Goal: Task Accomplishment & Management: Use online tool/utility

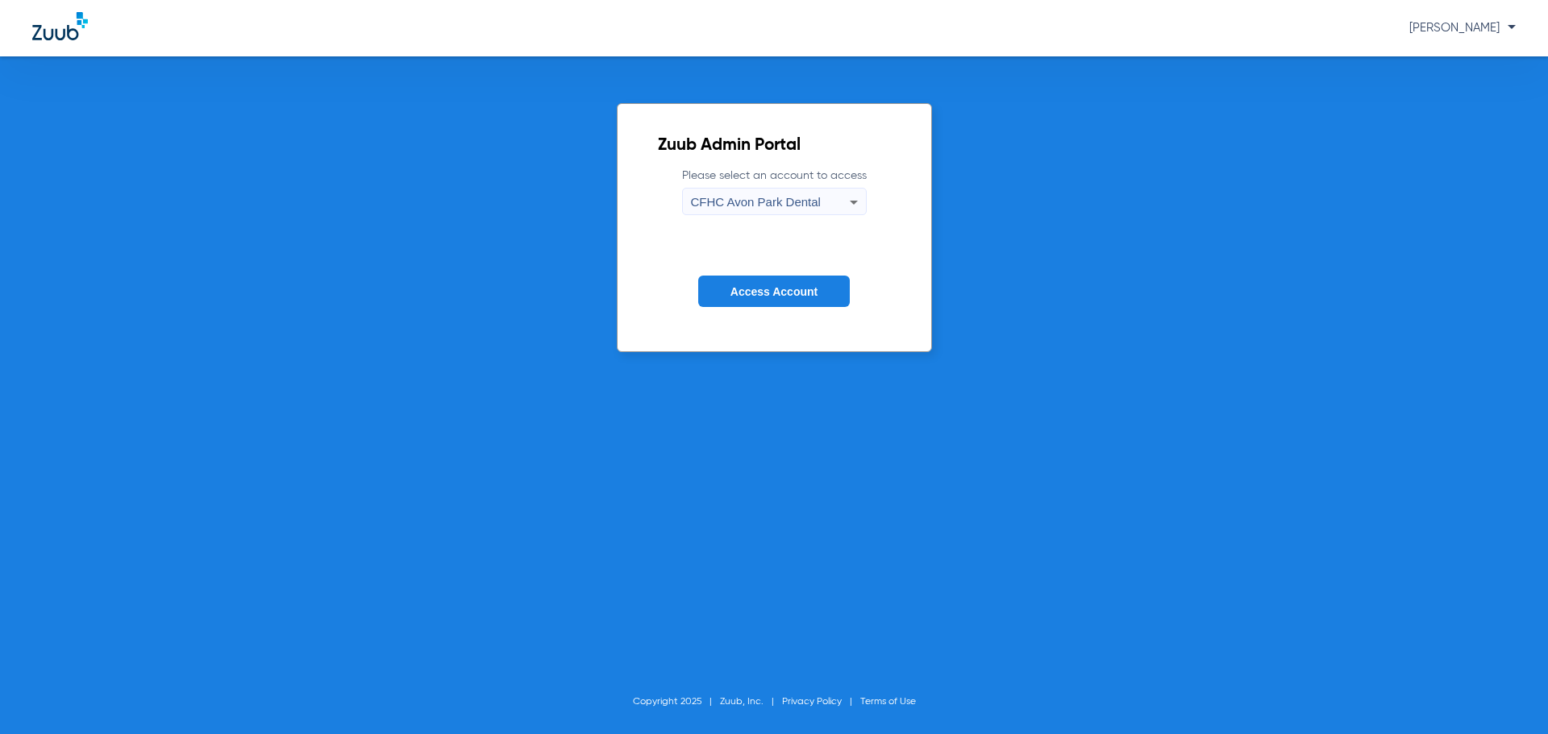
click at [852, 200] on icon at bounding box center [853, 202] width 19 height 19
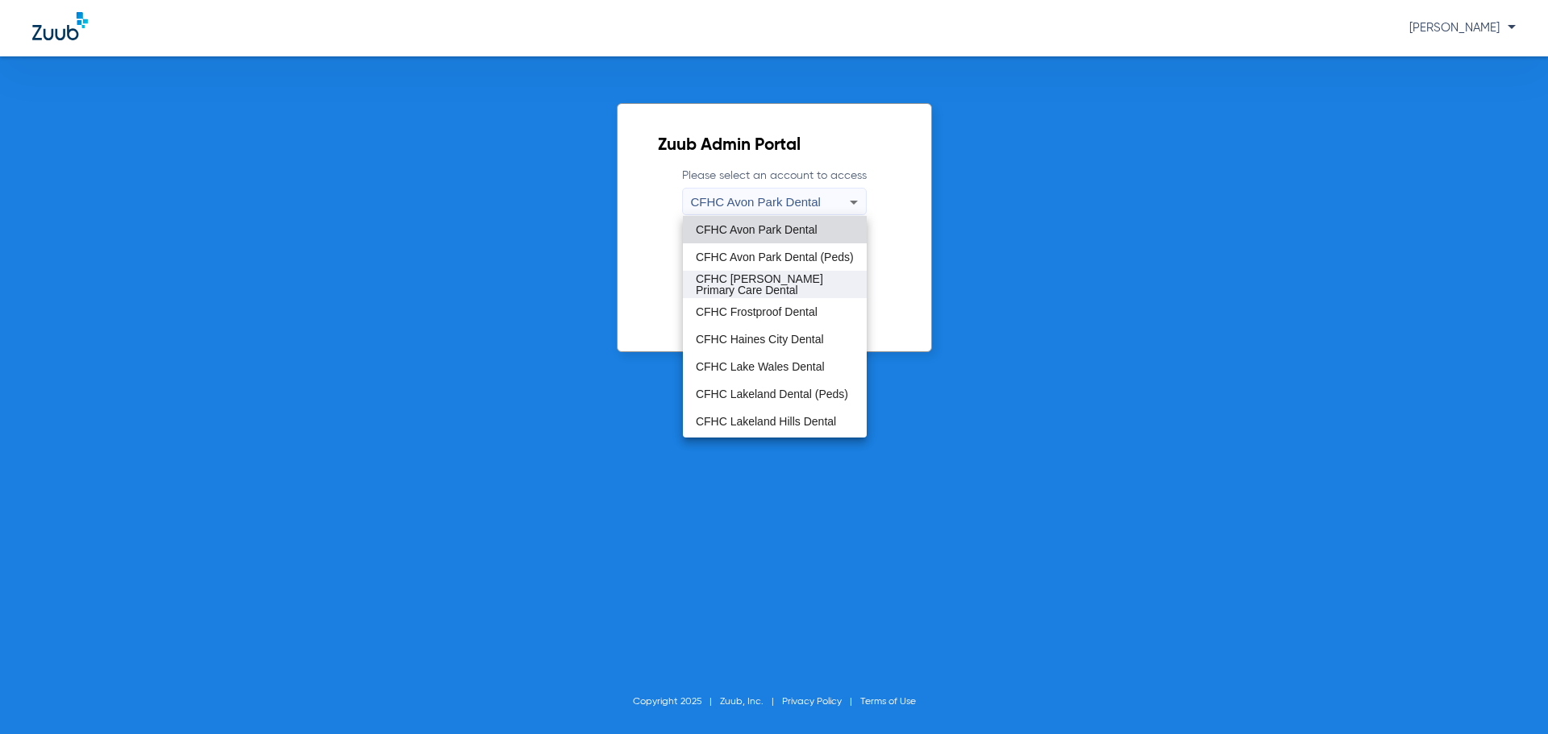
click at [782, 279] on span "CFHC Davenport Primary Care Dental" at bounding box center [775, 284] width 158 height 23
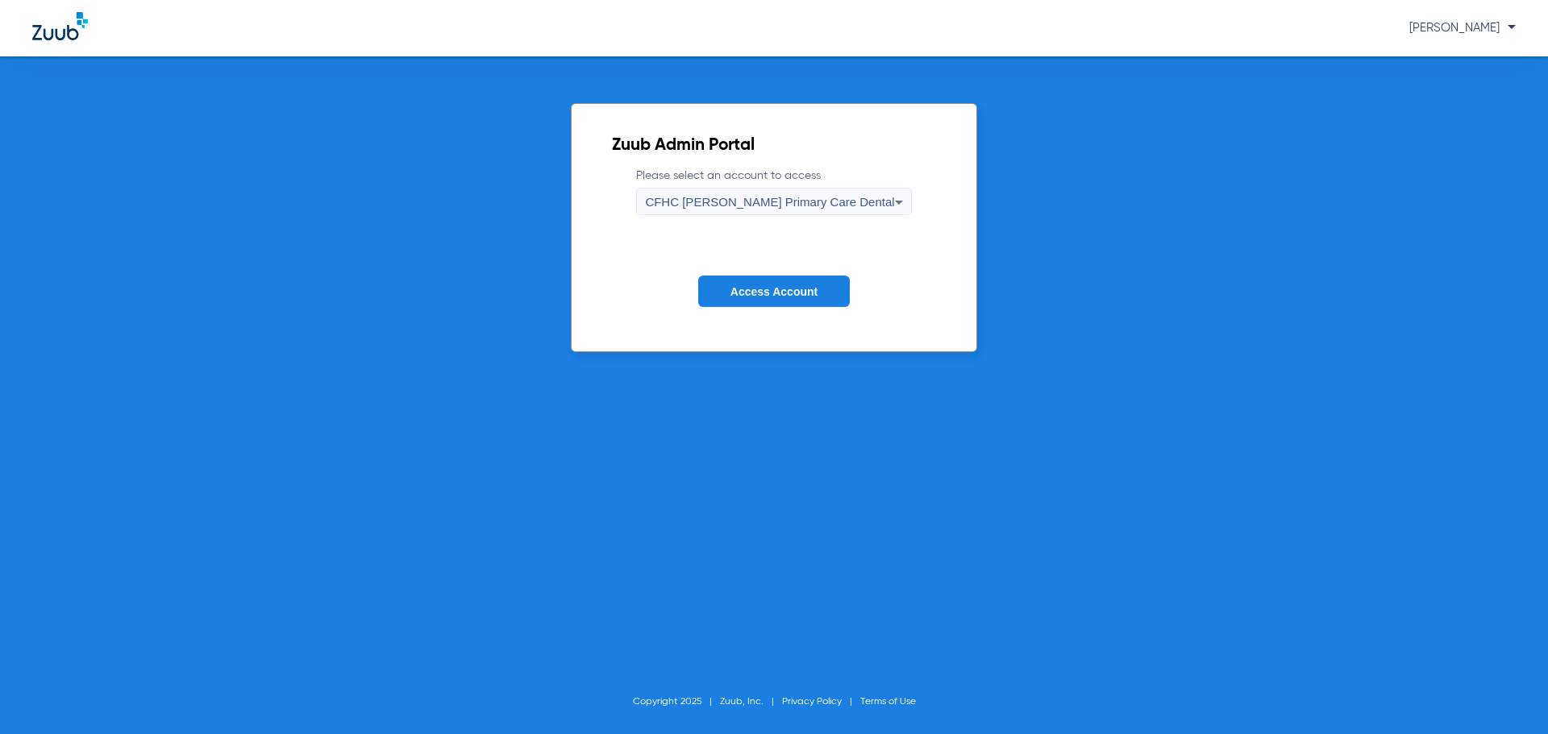
click at [784, 294] on span "Access Account" at bounding box center [773, 291] width 87 height 13
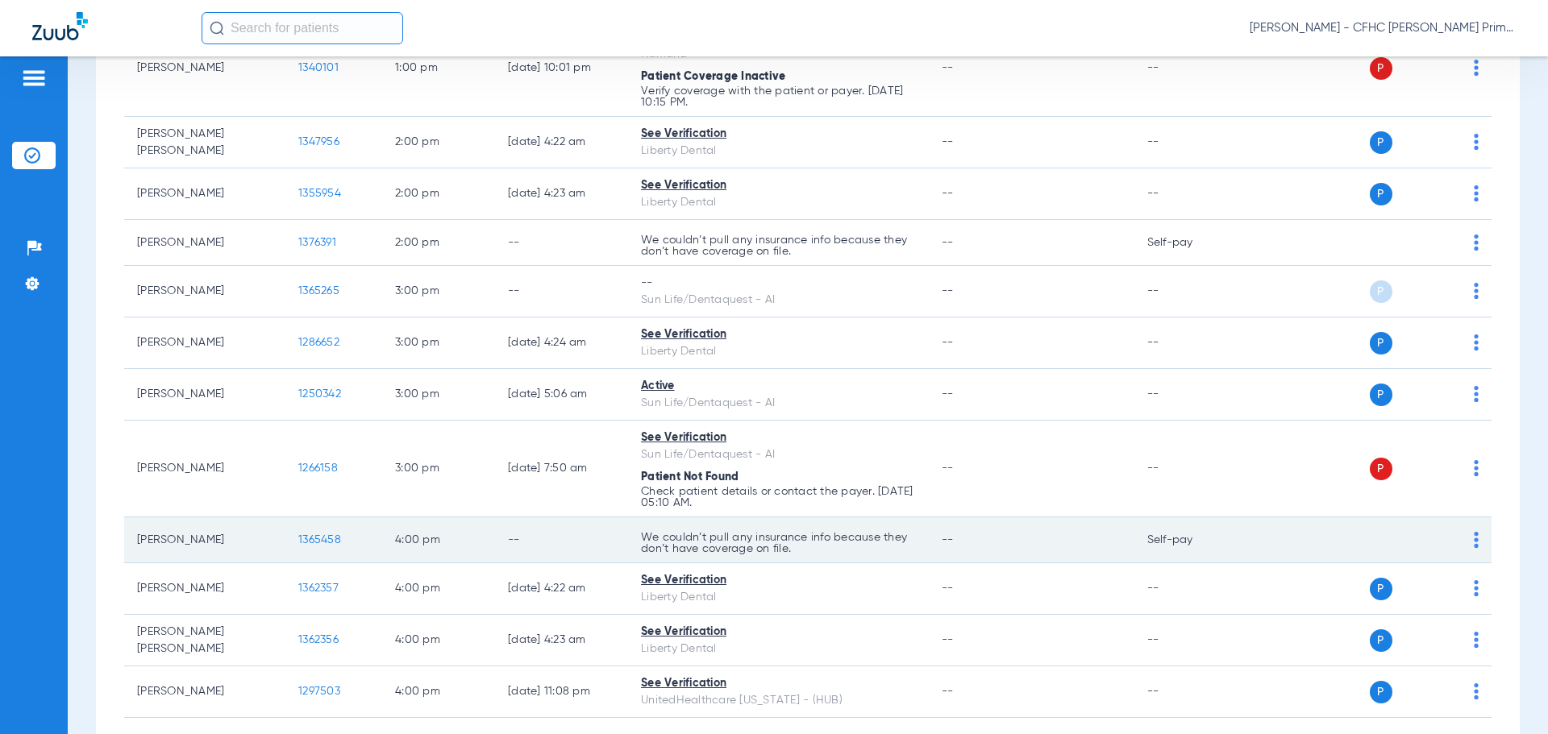
scroll to position [1467, 0]
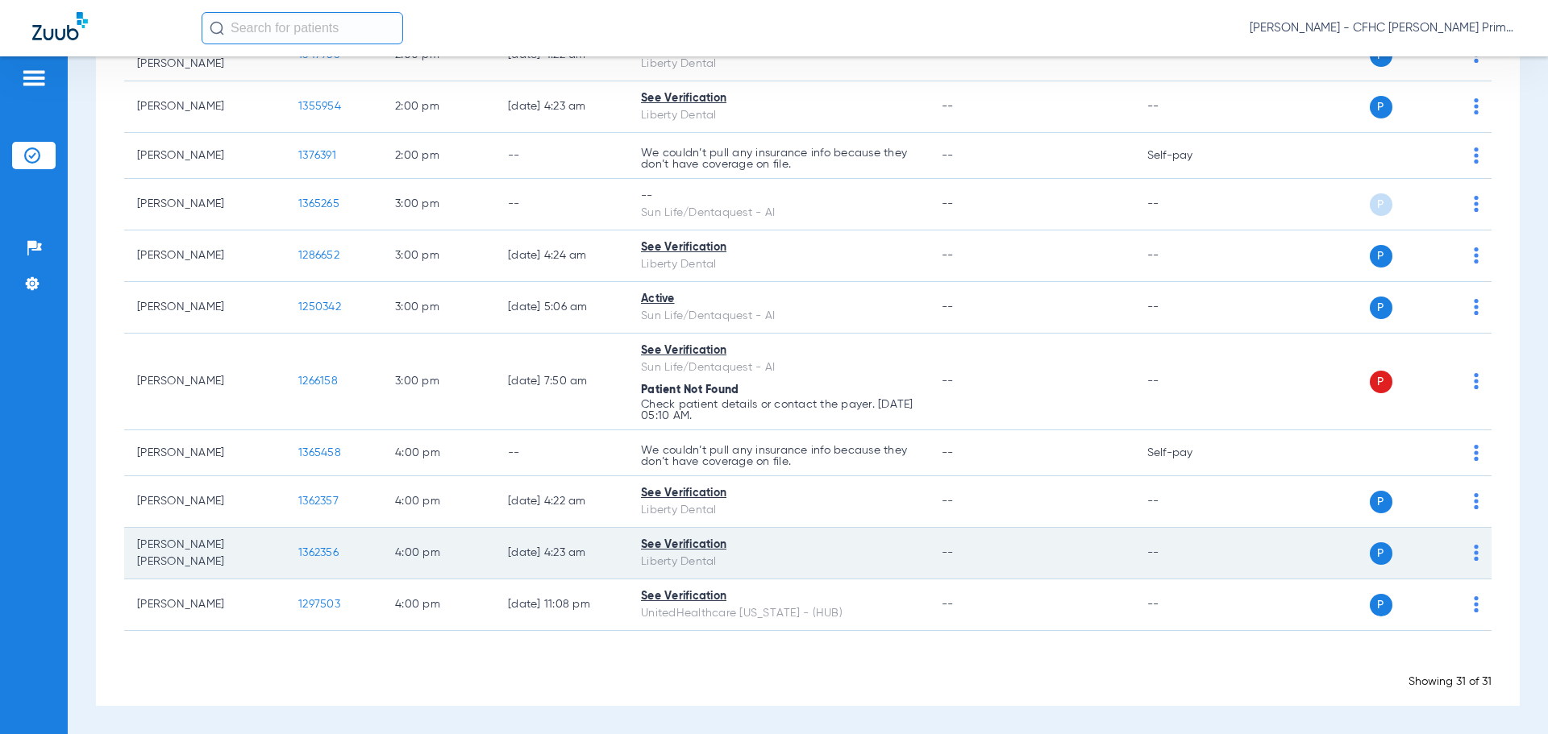
click at [318, 556] on span "1362356" at bounding box center [318, 552] width 40 height 11
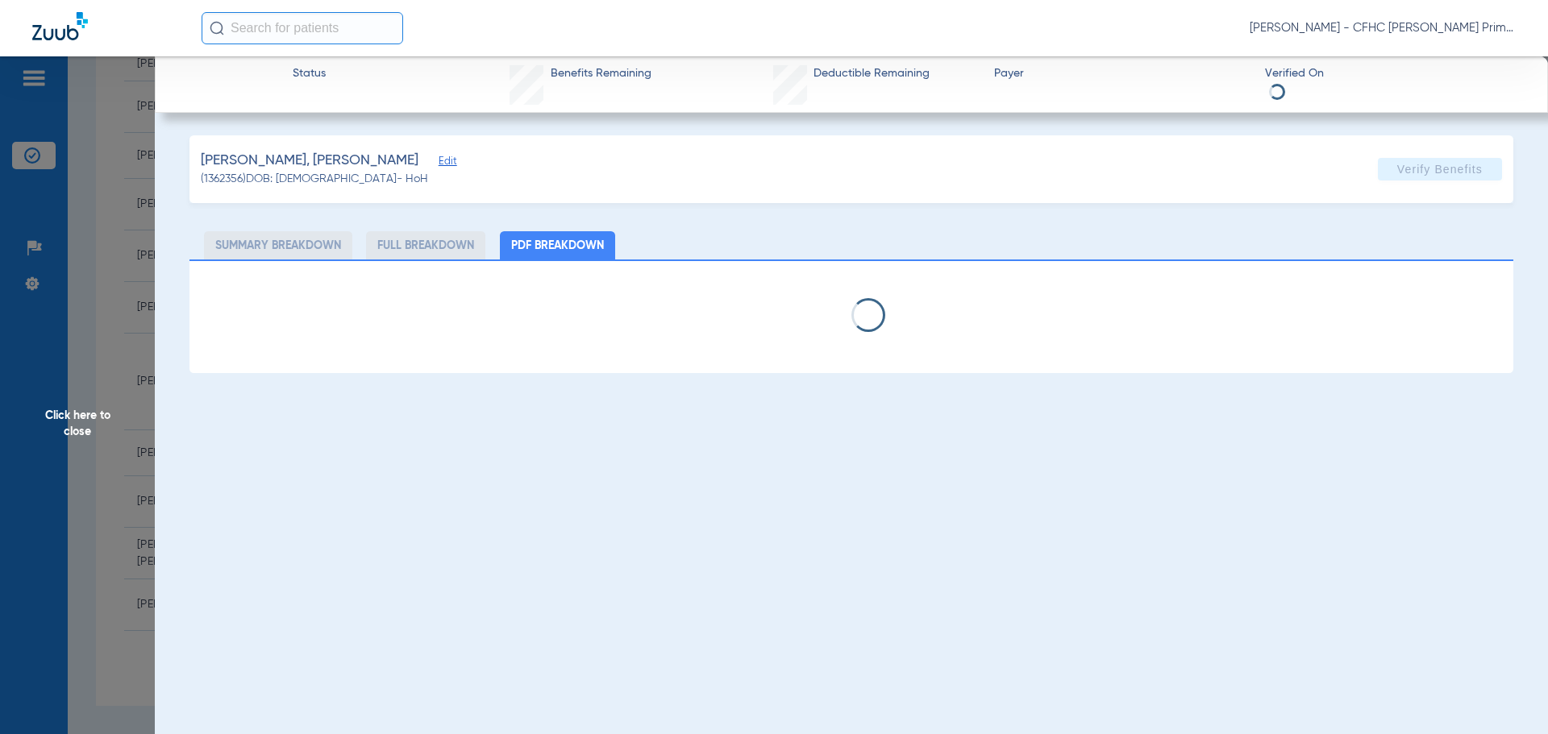
select select "page-width"
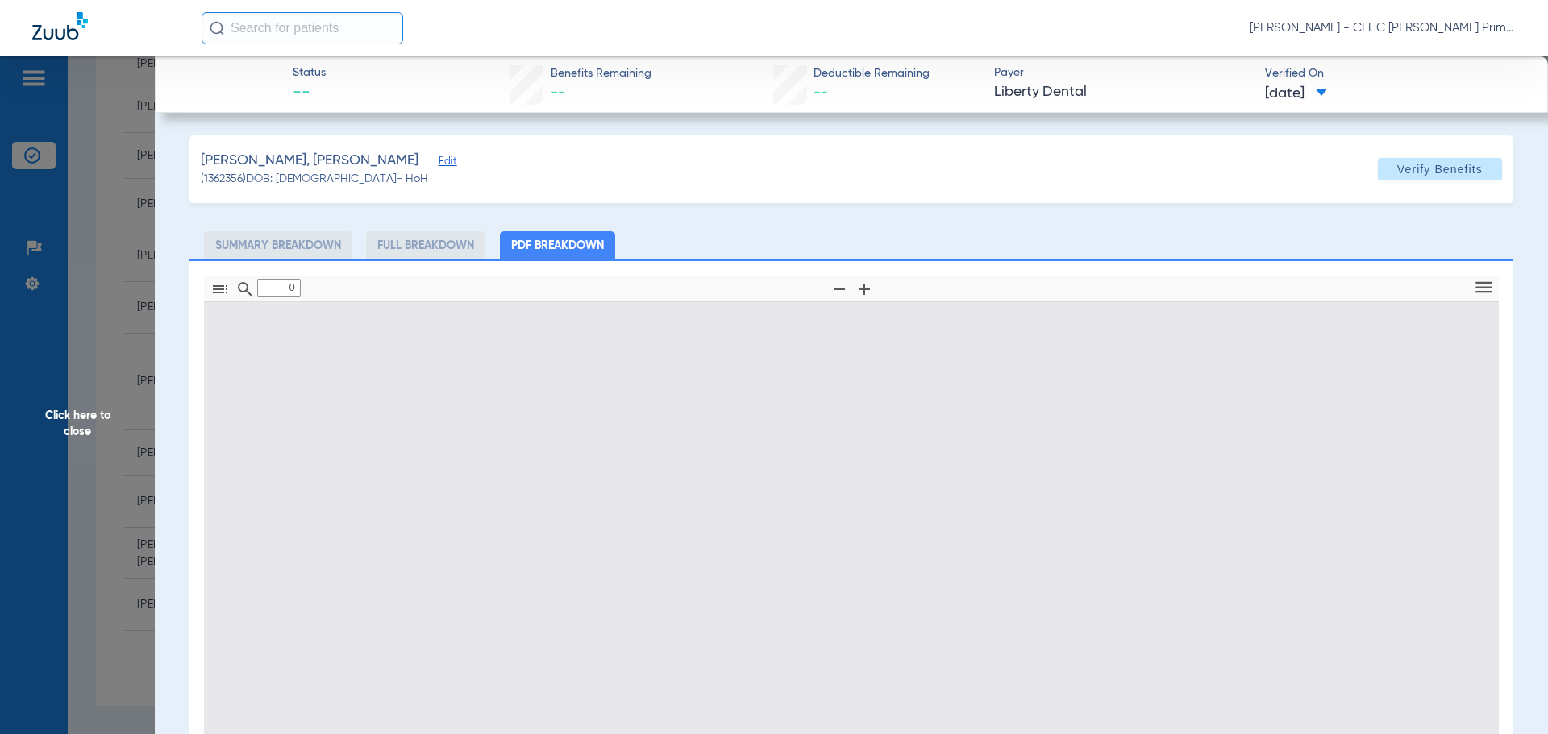
type input "1"
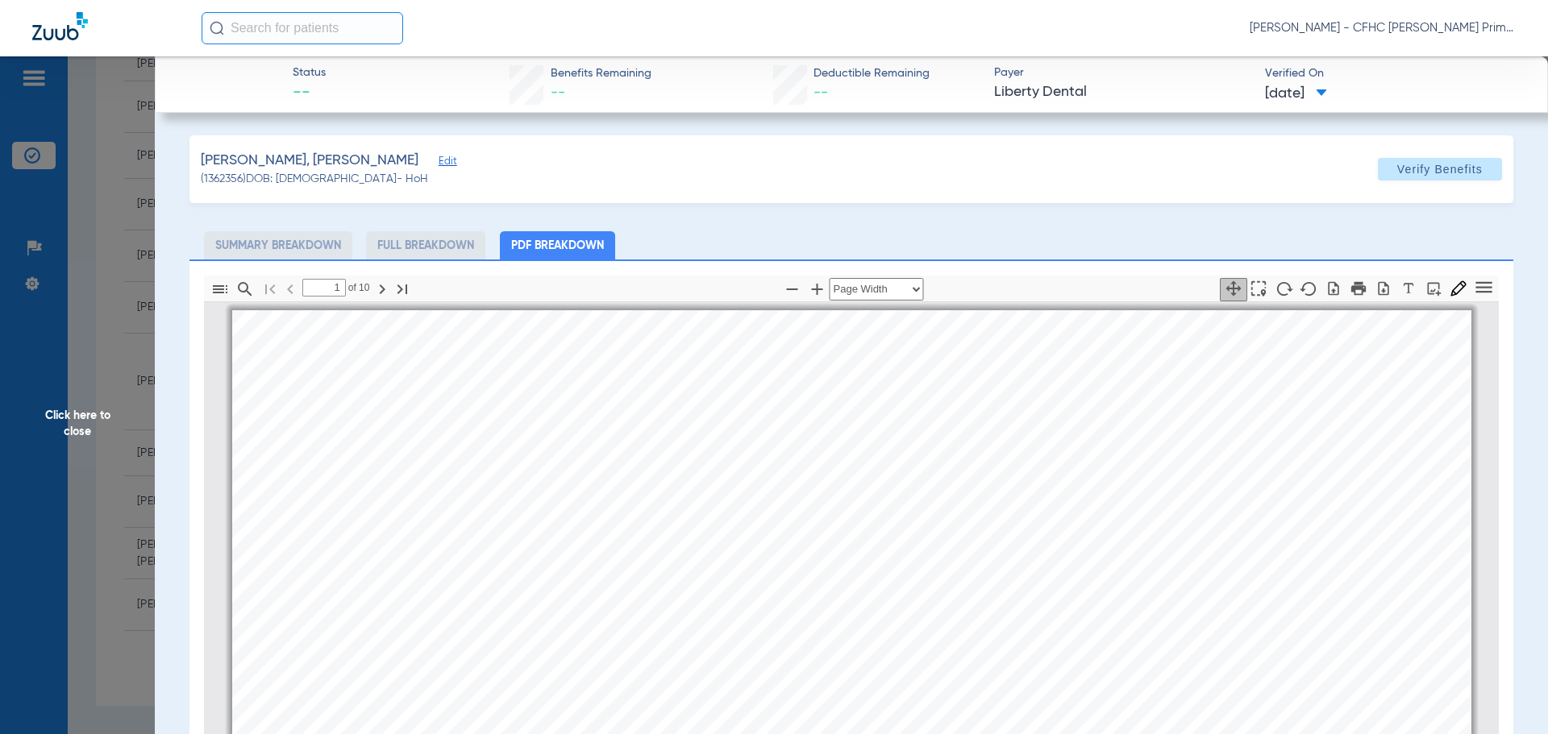
scroll to position [8, 0]
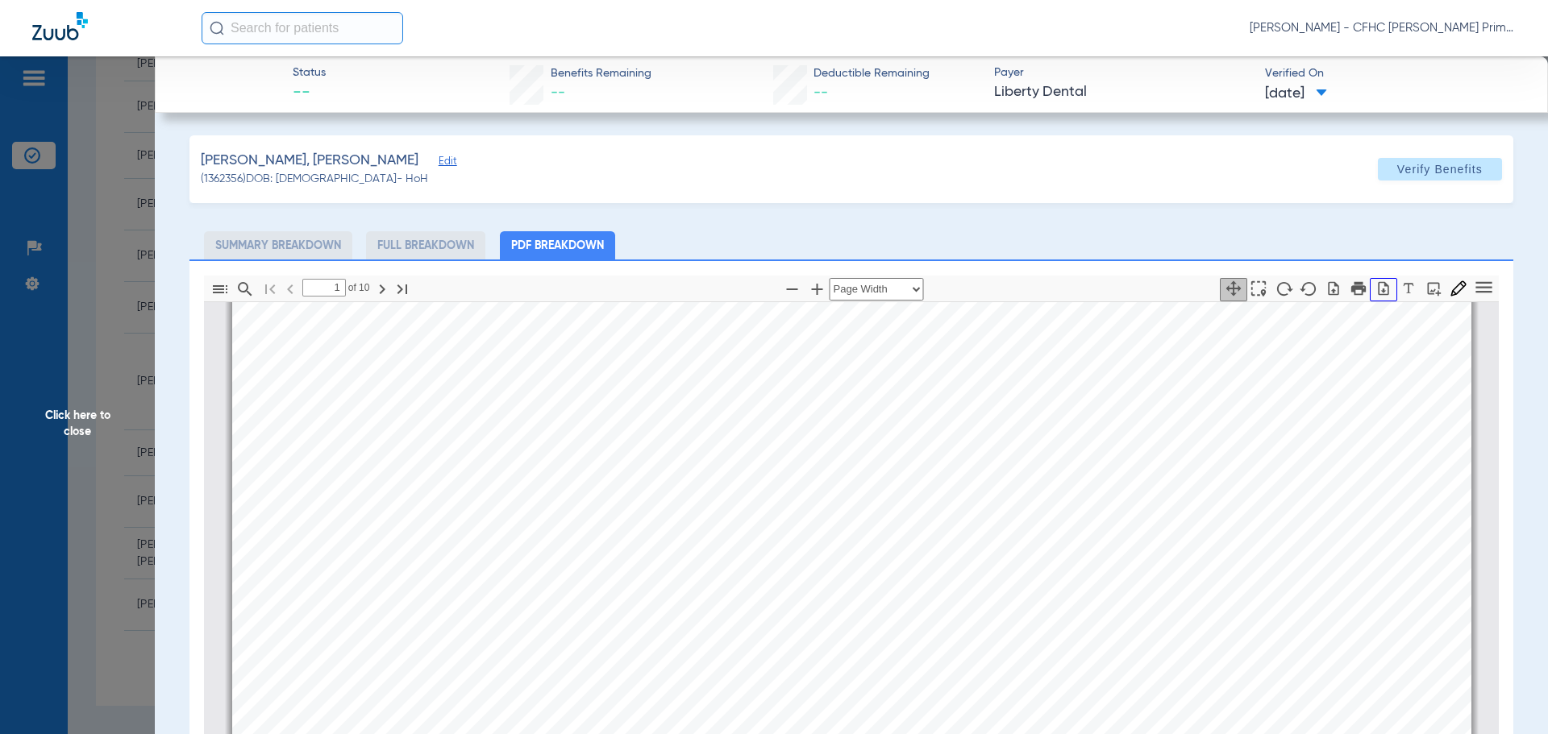
click at [1375, 289] on icon "button" at bounding box center [1383, 289] width 16 height 16
click at [81, 424] on span "Click here to close" at bounding box center [77, 423] width 155 height 734
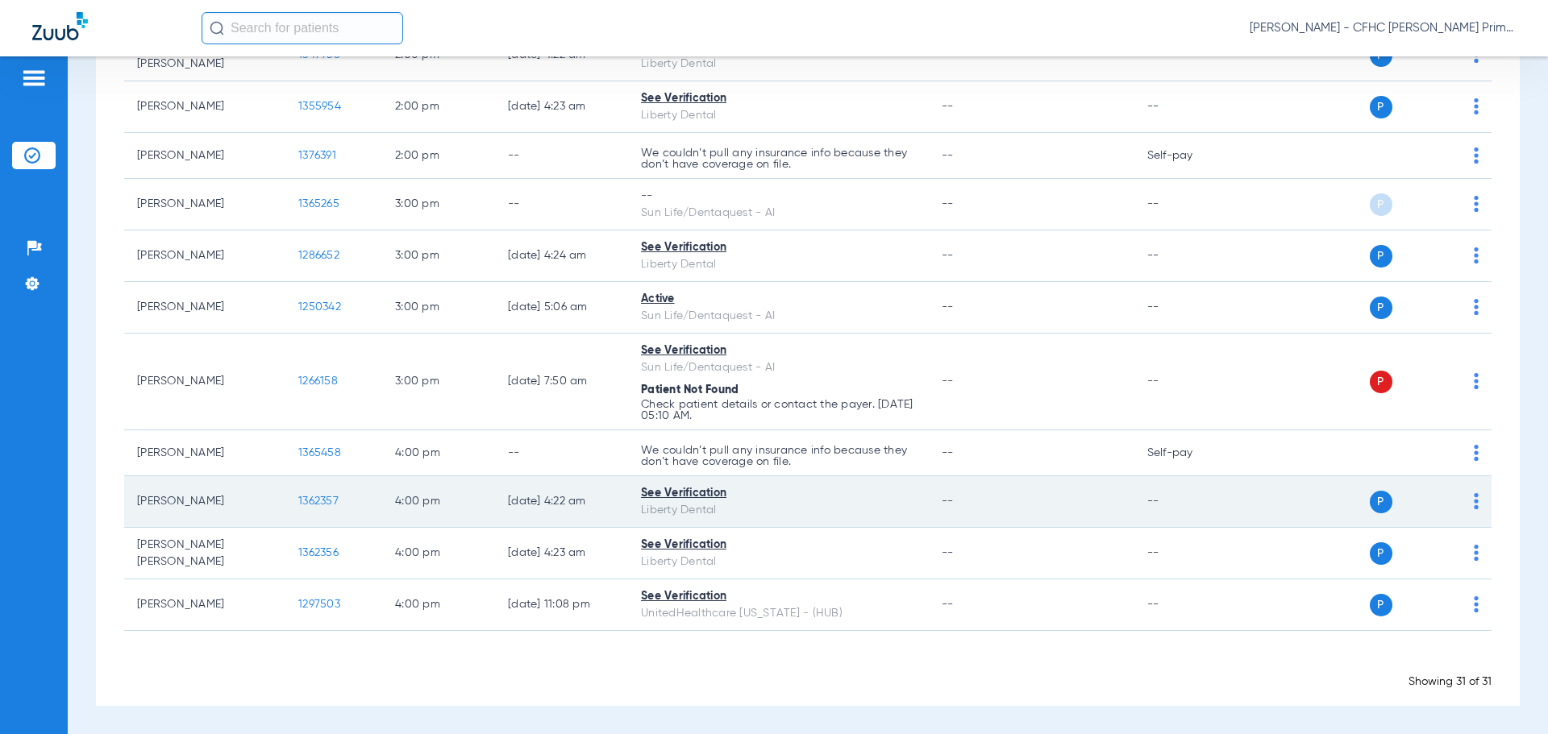
click at [316, 499] on span "1362357" at bounding box center [318, 501] width 40 height 11
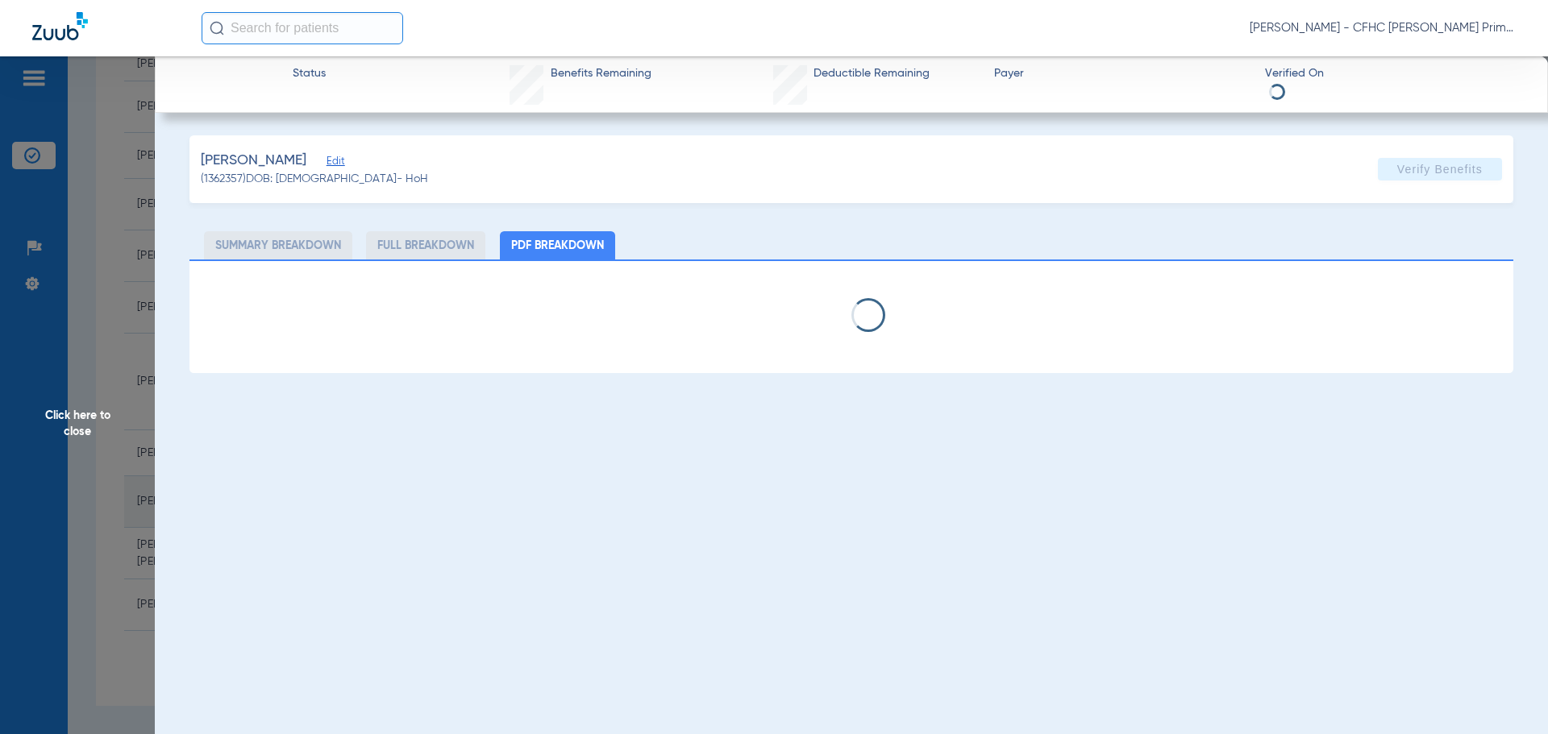
select select "page-width"
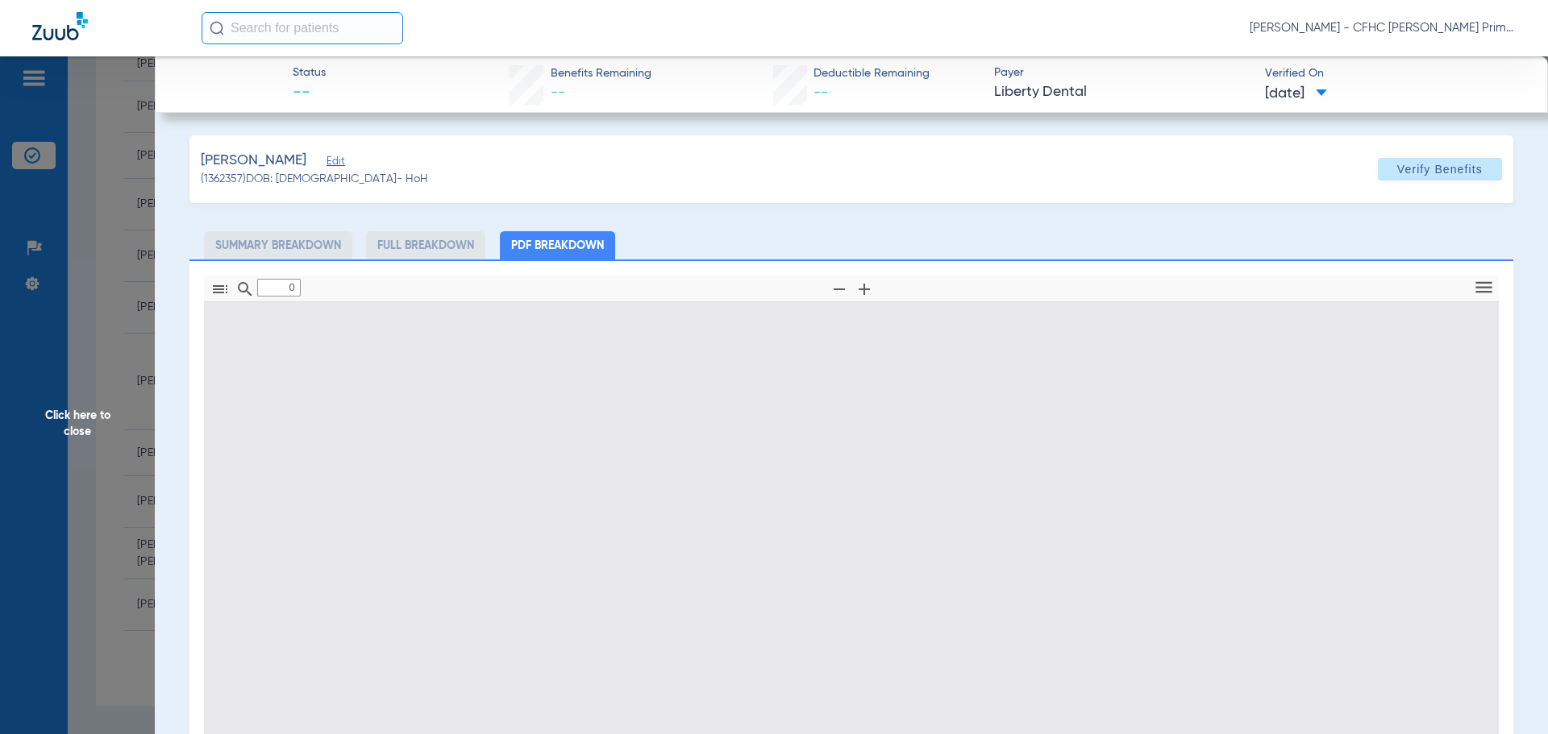
type input "1"
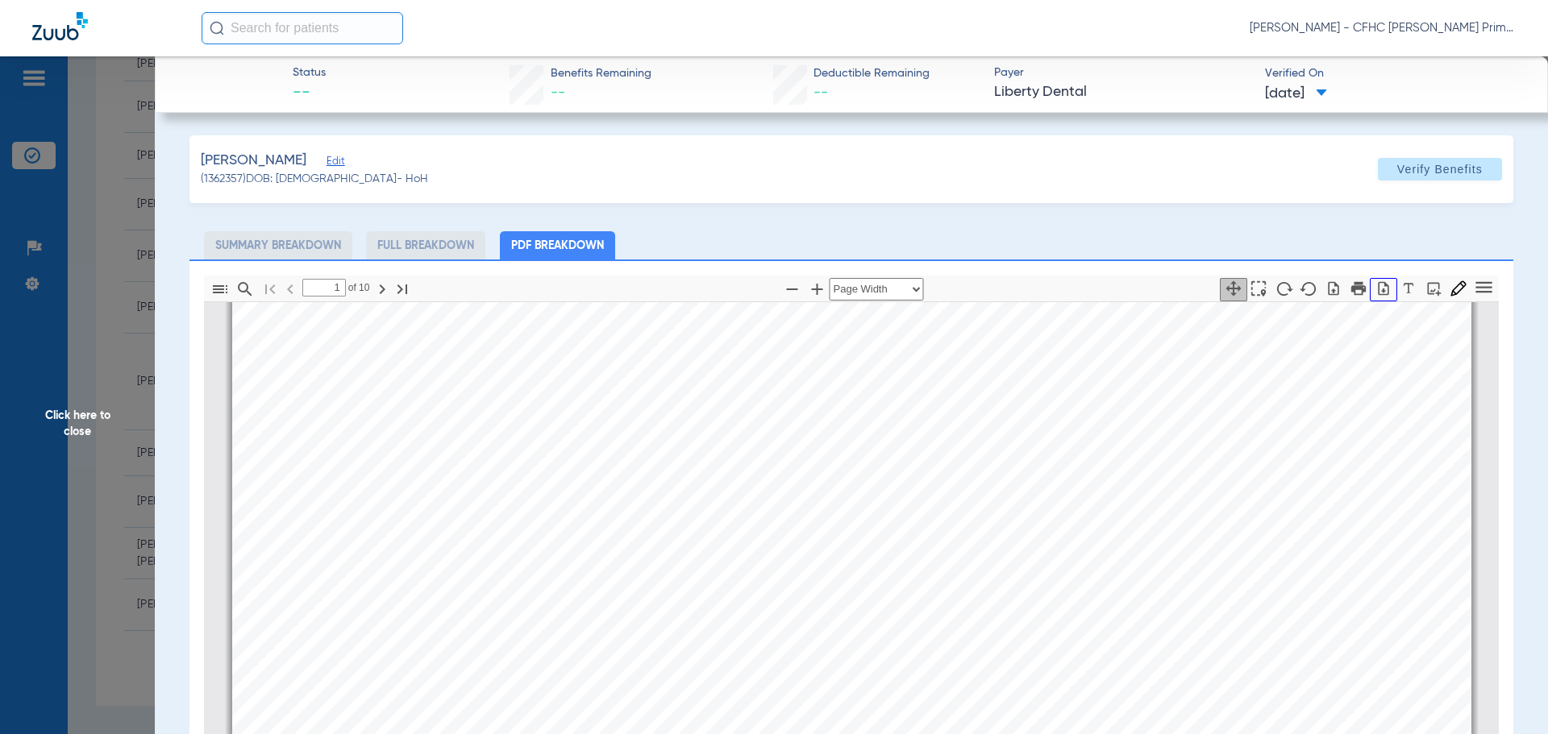
click at [1375, 289] on icon "button" at bounding box center [1383, 289] width 16 height 16
click at [90, 413] on span "Click here to close" at bounding box center [77, 423] width 155 height 734
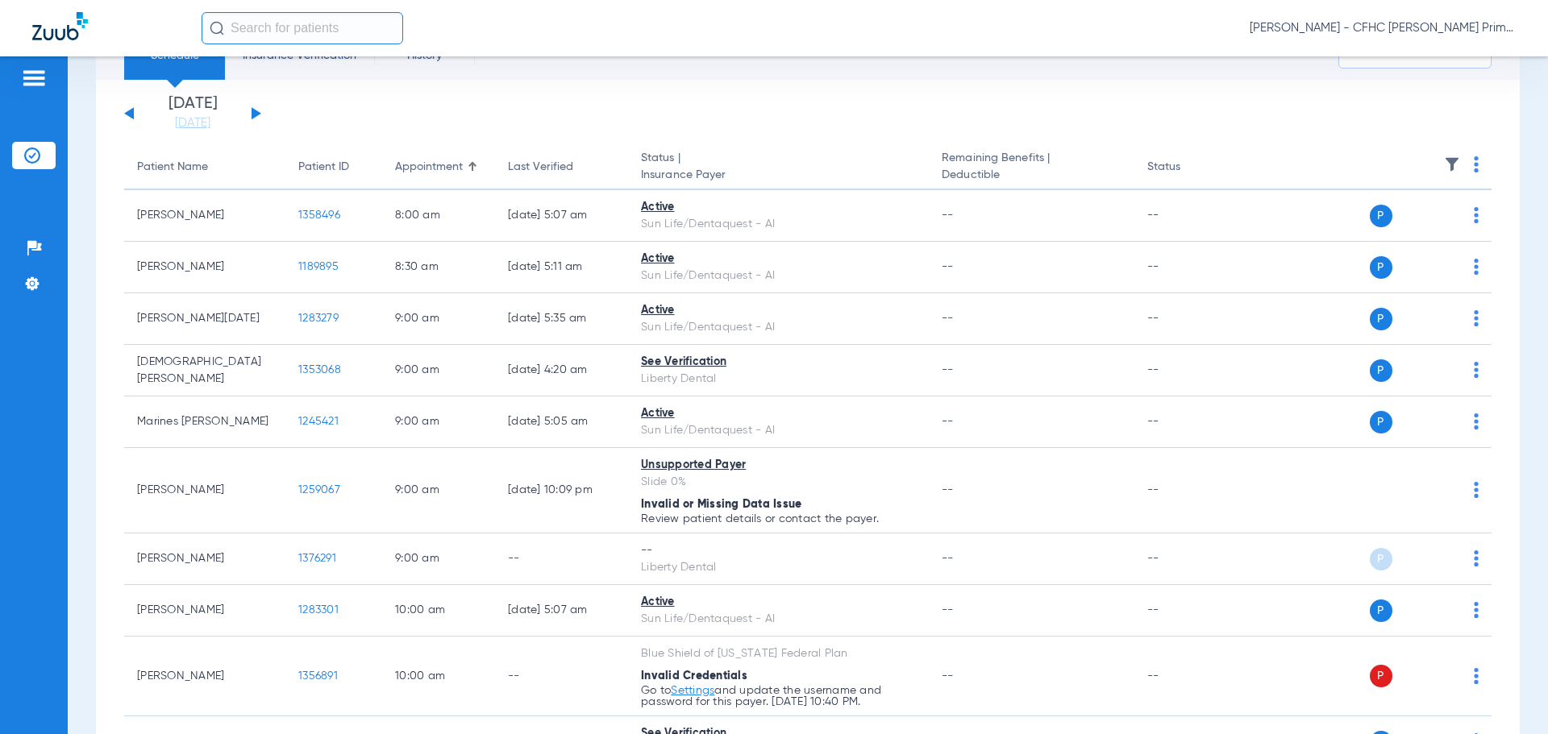
scroll to position [0, 0]
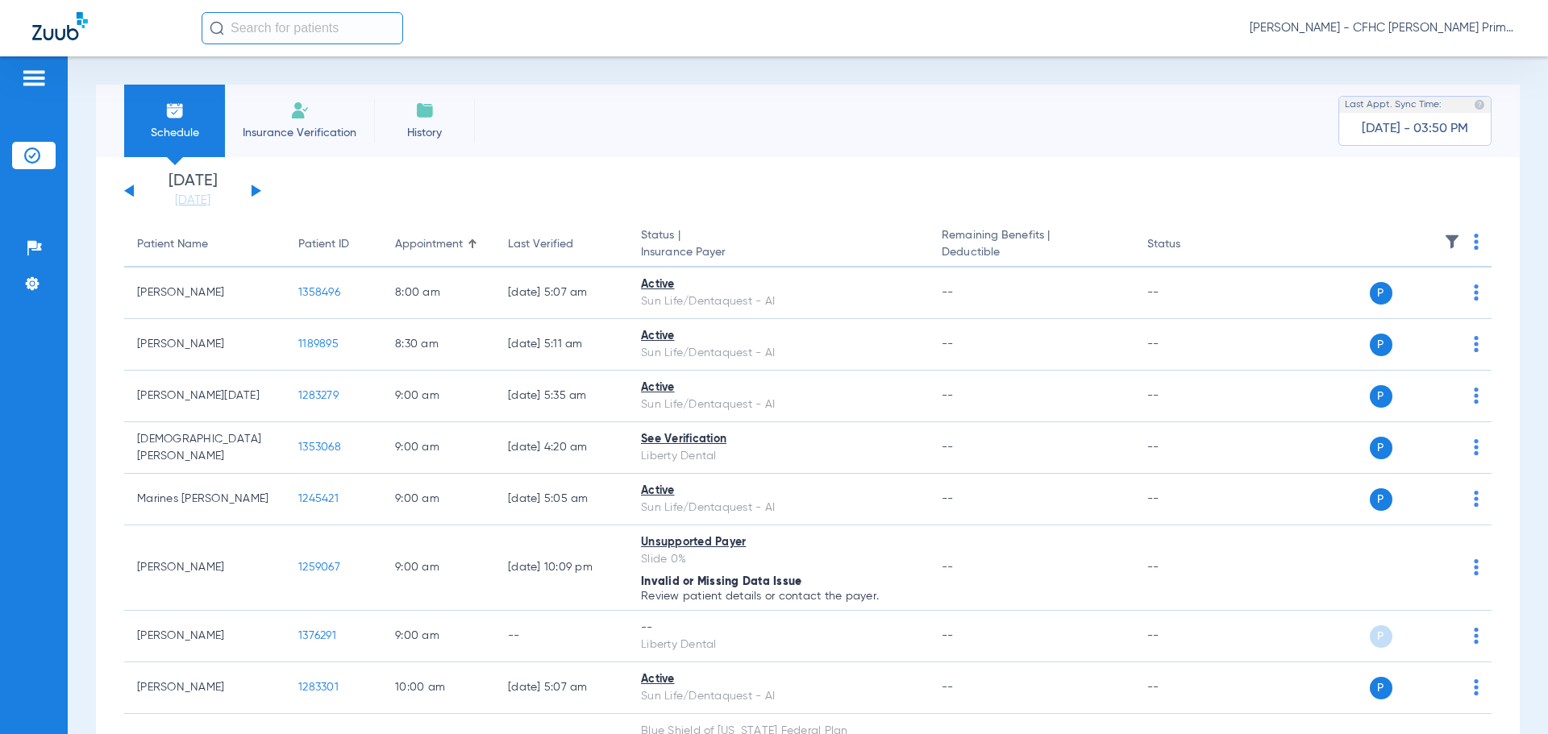
click at [252, 189] on button at bounding box center [257, 191] width 10 height 12
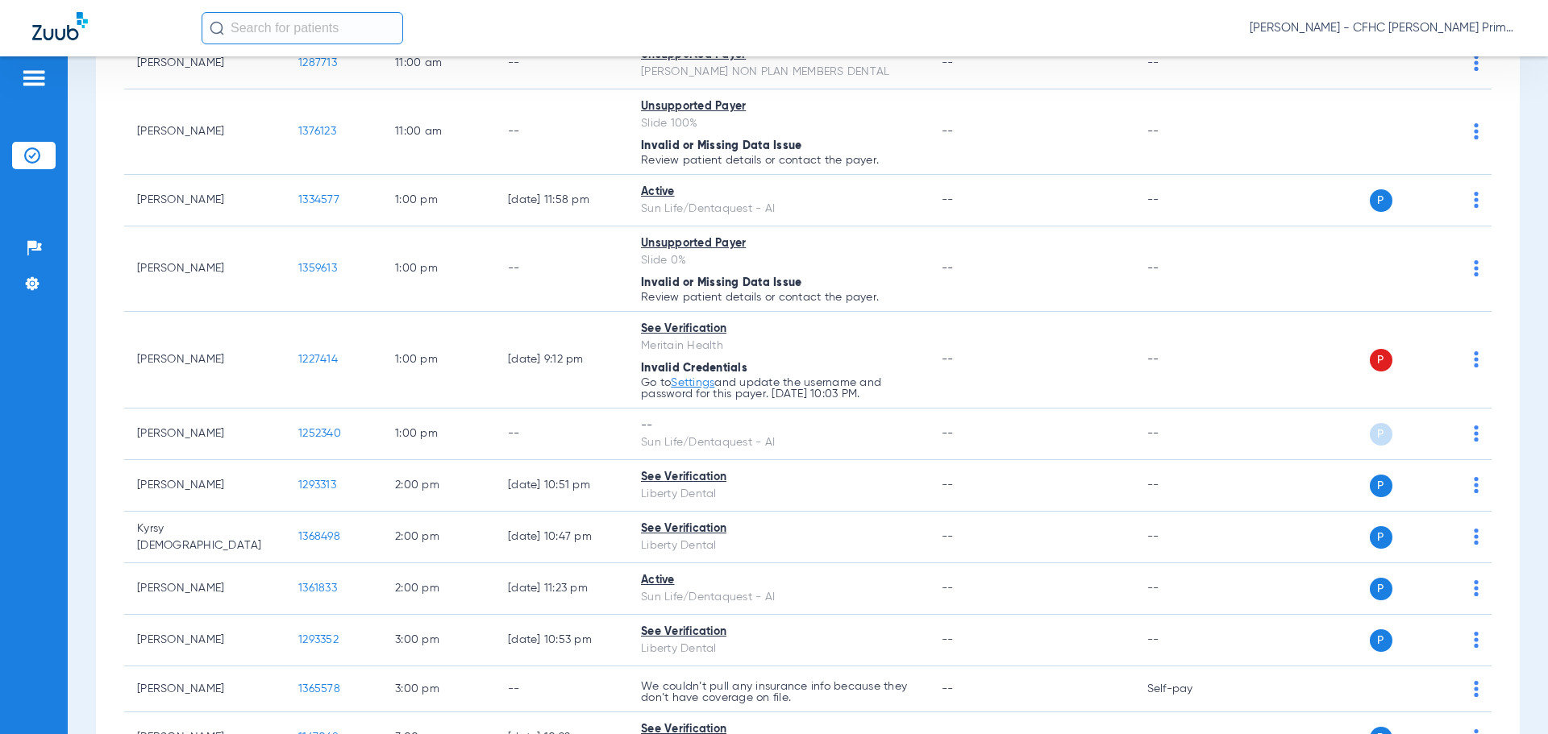
scroll to position [1164, 0]
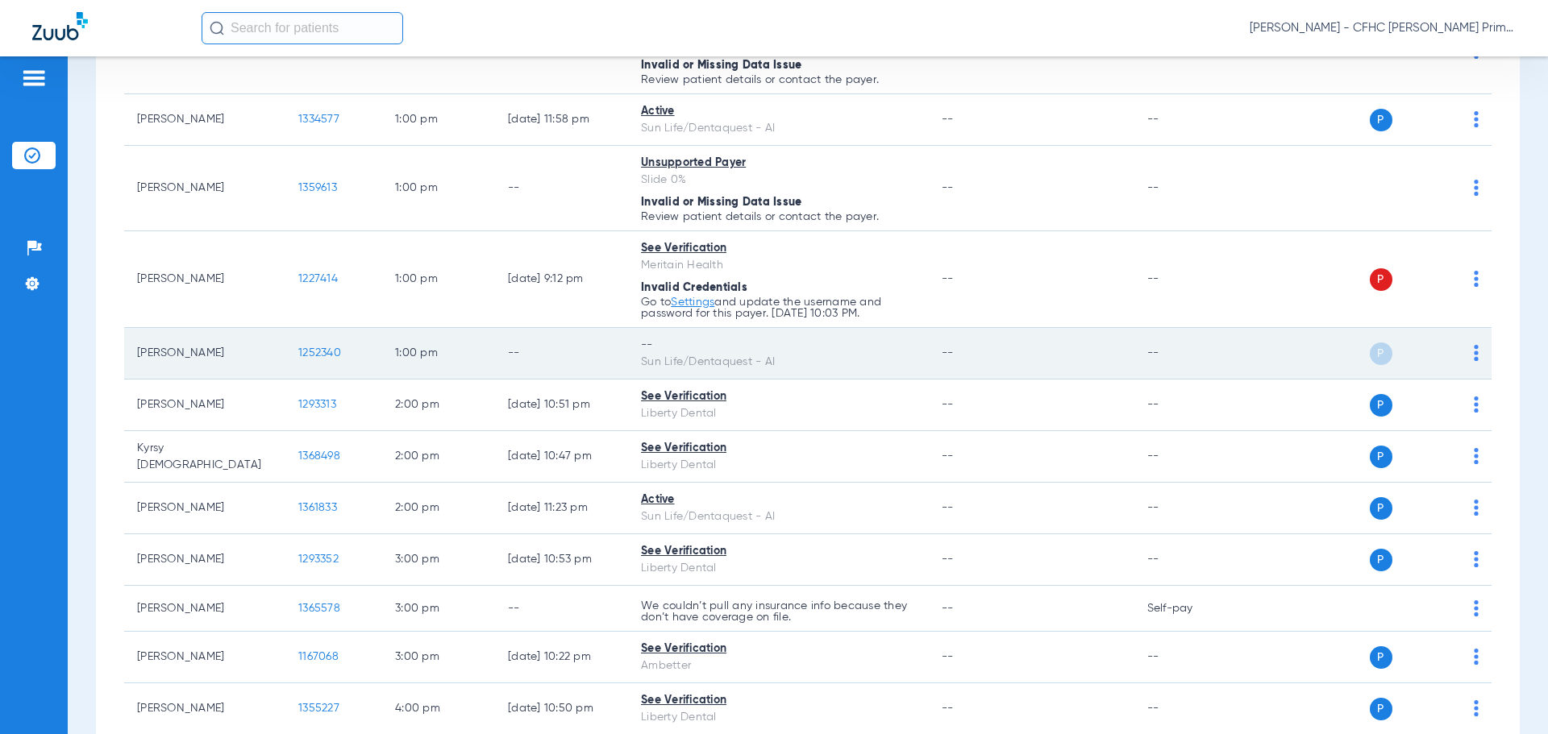
click at [318, 357] on span "1252340" at bounding box center [319, 352] width 43 height 11
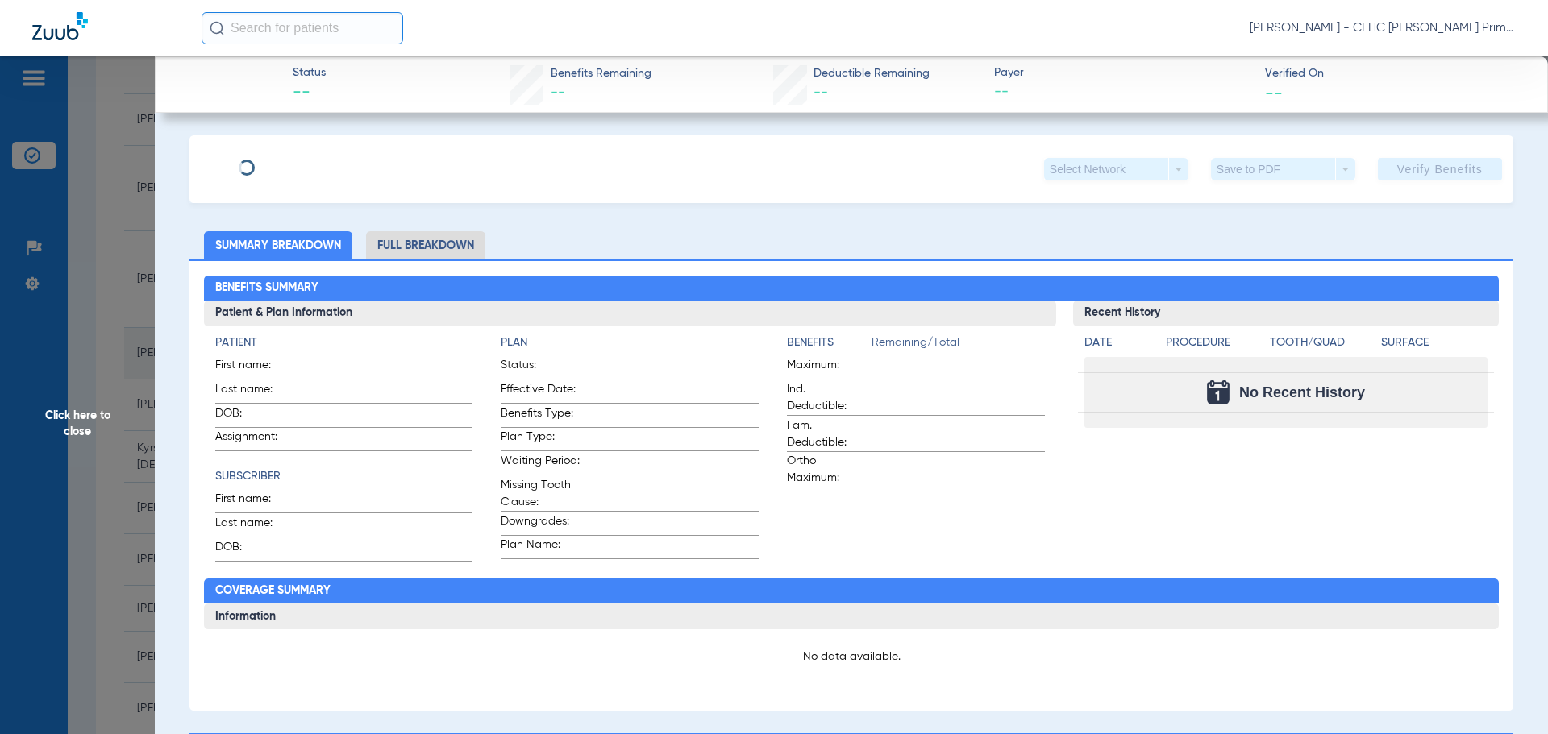
type input "MICHELLE"
type input "VINALES"
type input "04/15/1981"
type input "9552248388"
type input "99999"
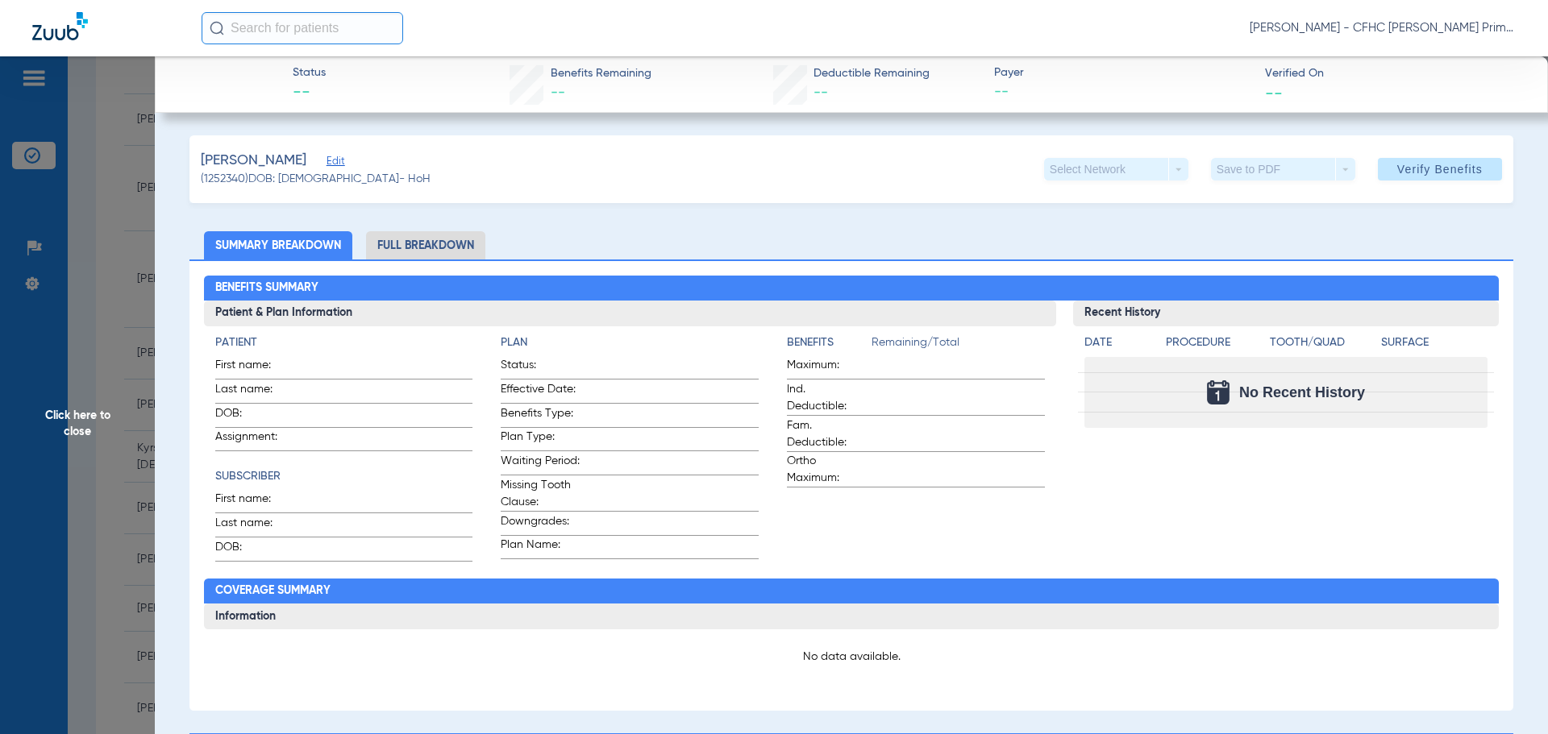
click at [341, 167] on span "Edit" at bounding box center [333, 163] width 15 height 15
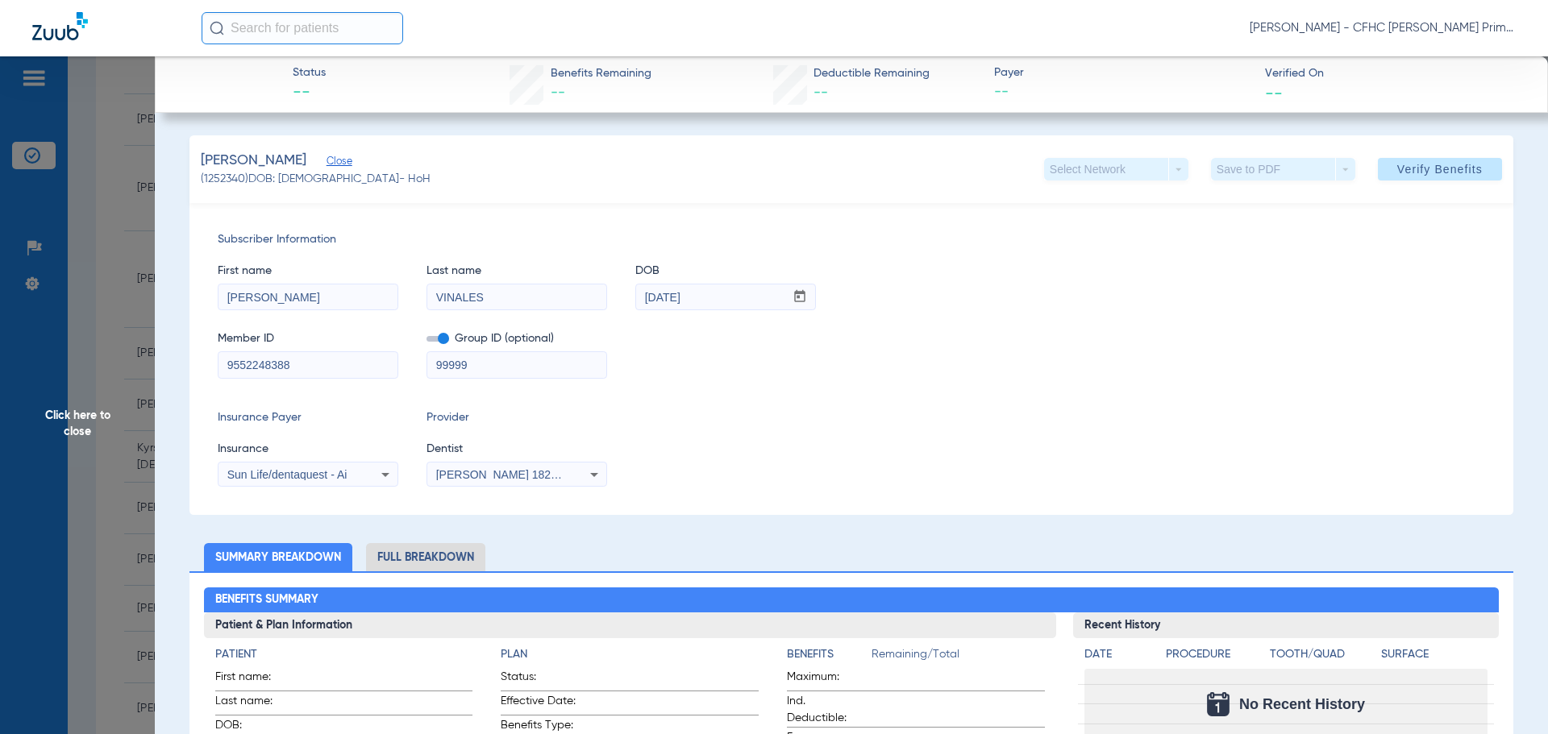
click at [451, 339] on span "Group ID (optional)" at bounding box center [516, 339] width 181 height 17
click at [446, 339] on span at bounding box center [437, 339] width 23 height 6
click at [426, 342] on input "checkbox" at bounding box center [426, 342] width 0 height 0
click at [1397, 168] on span "Verify Benefits" at bounding box center [1439, 169] width 85 height 13
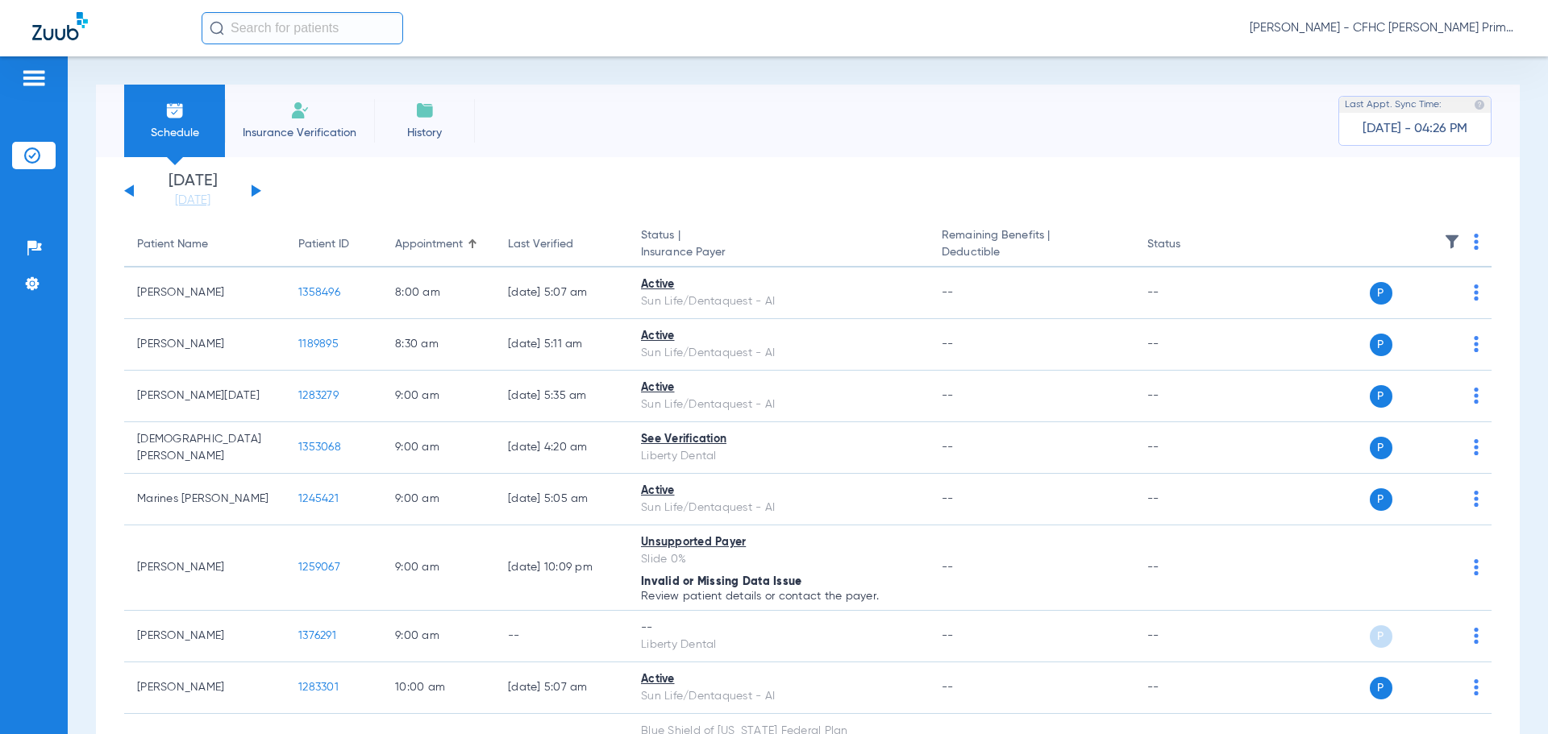
click at [258, 187] on div "[DATE] [DATE] [DATE] [DATE] [DATE] [DATE] [DATE] [DATE] [DATE] [DATE] [DATE] [D…" at bounding box center [192, 190] width 137 height 35
click at [254, 187] on button at bounding box center [257, 191] width 10 height 12
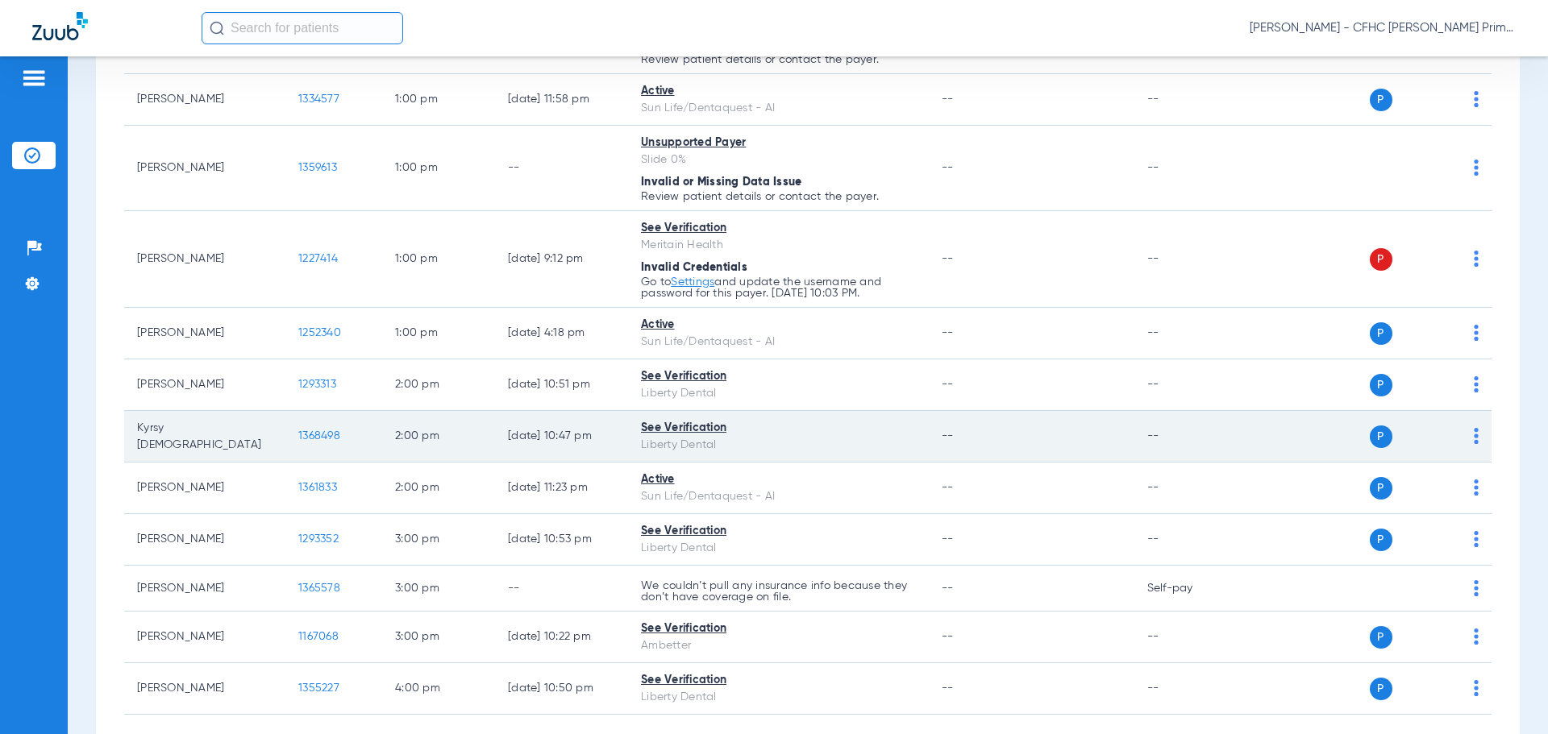
scroll to position [1193, 0]
